Goal: Information Seeking & Learning: Learn about a topic

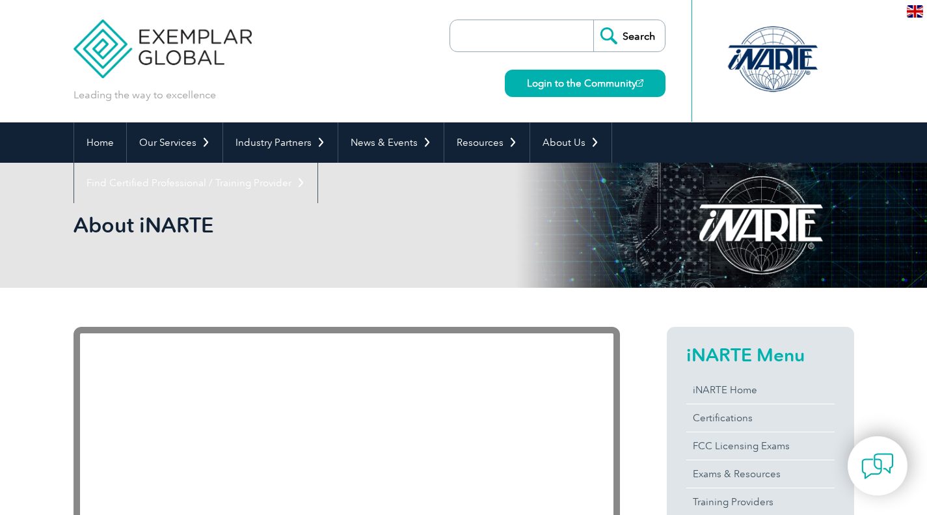
scroll to position [130, 0]
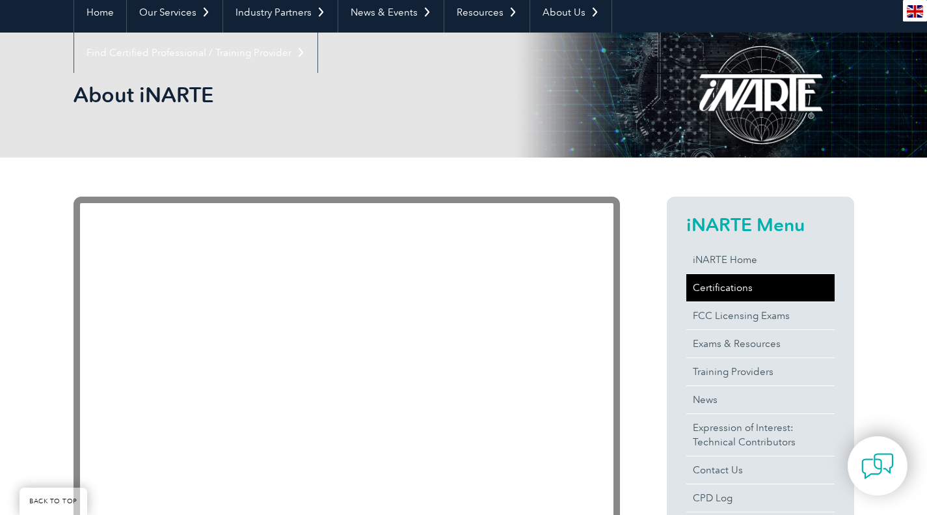
click at [744, 289] on link "Certifications" at bounding box center [760, 287] width 148 height 27
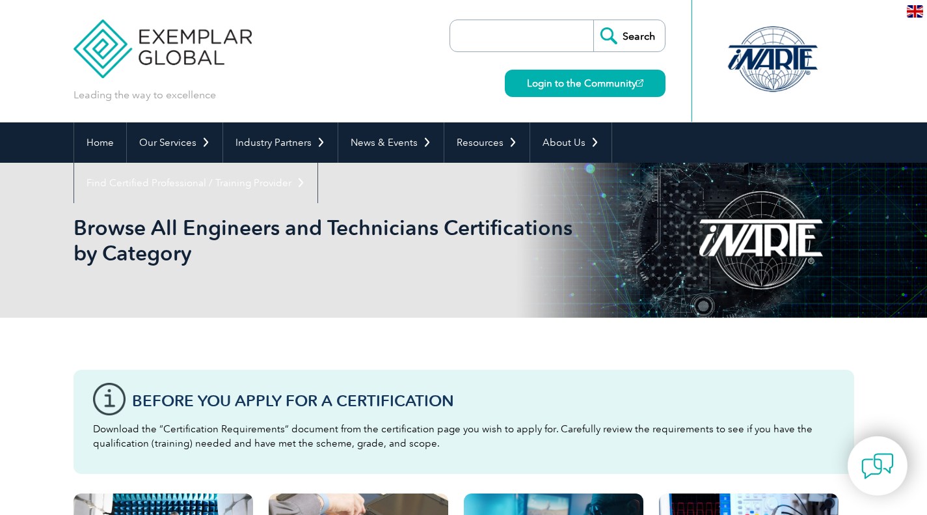
scroll to position [325, 0]
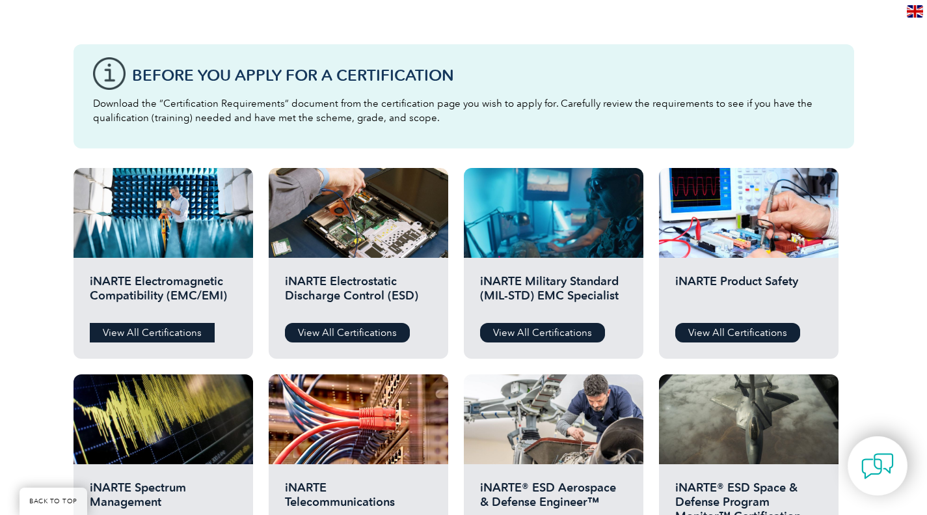
click at [158, 334] on link "View All Certifications" at bounding box center [152, 333] width 125 height 20
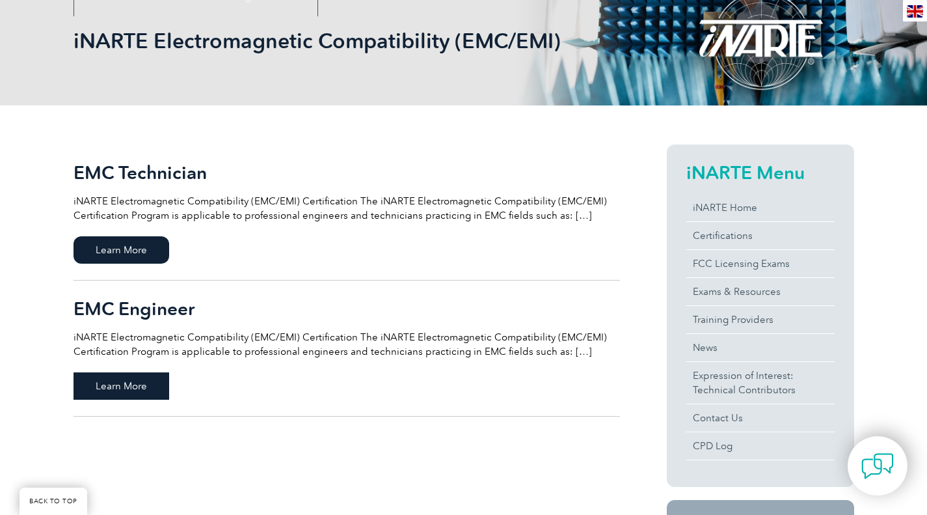
scroll to position [325, 0]
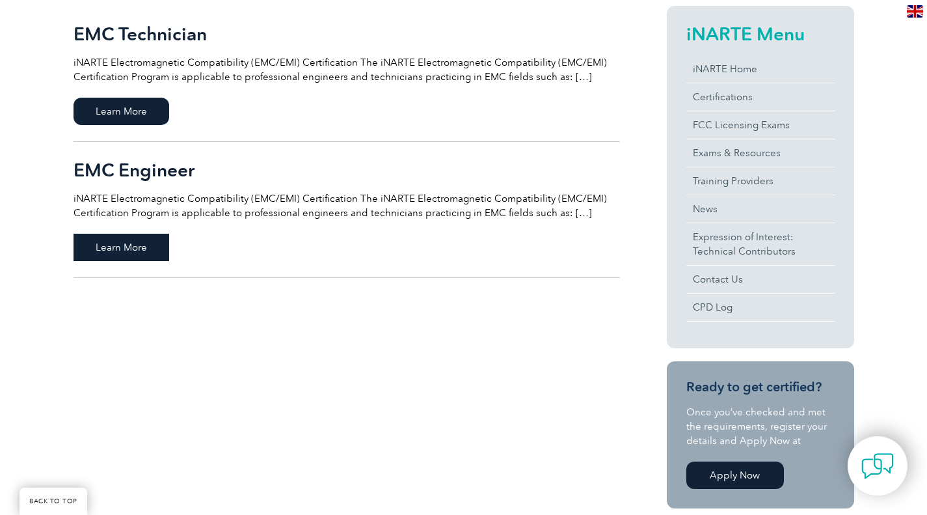
click at [109, 248] on span "Learn More" at bounding box center [122, 247] width 96 height 27
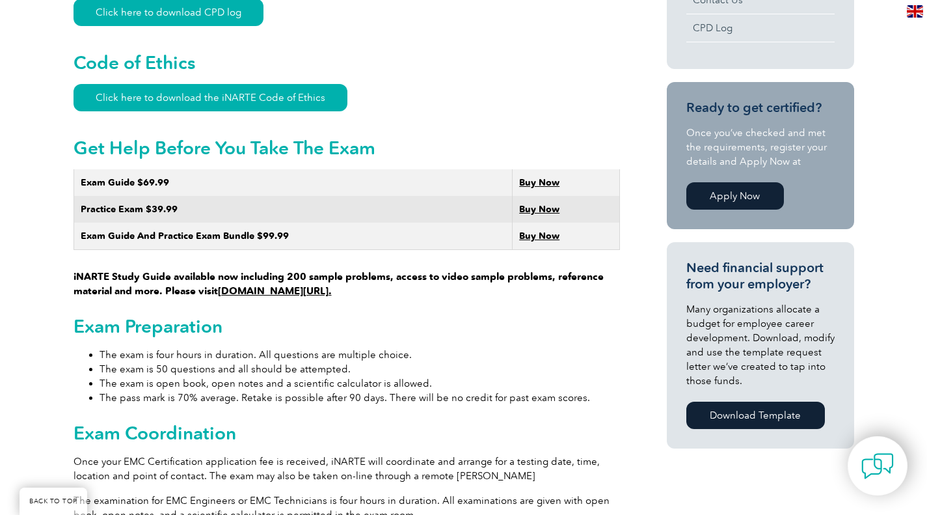
scroll to position [325, 0]
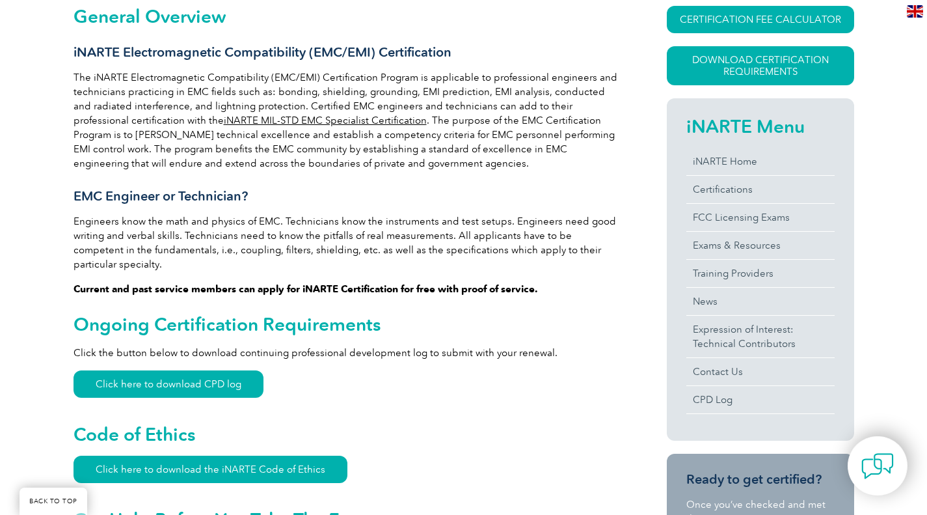
click at [493, 101] on p "The iNARTE Electromagnetic Compatibility (EMC/EMI) Certification Program is app…" at bounding box center [347, 120] width 546 height 100
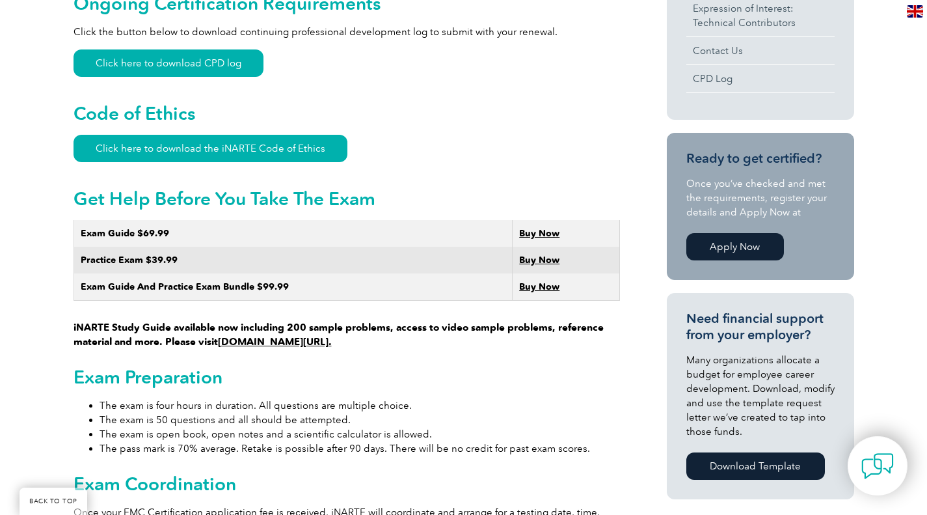
scroll to position [0, 0]
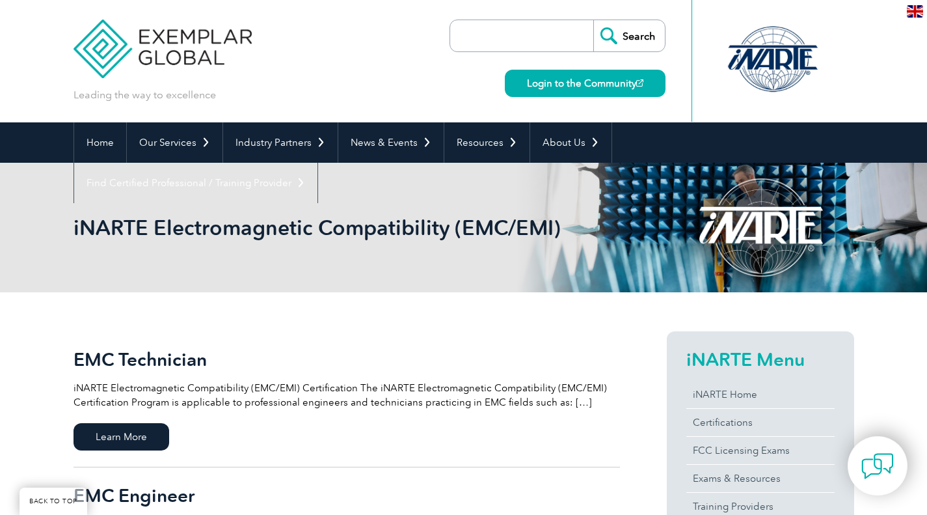
scroll to position [325, 0]
